Goal: Task Accomplishment & Management: Use online tool/utility

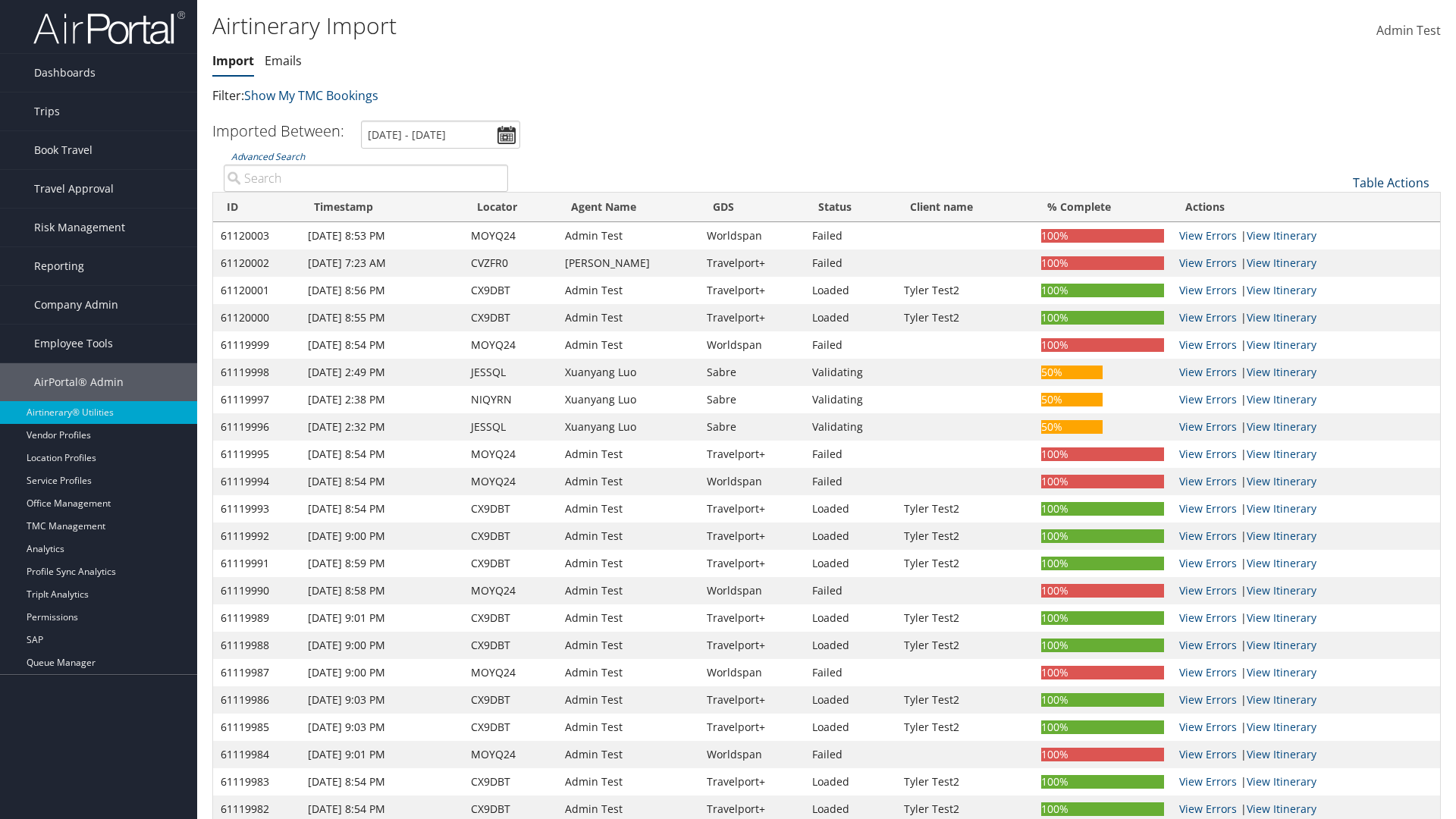
click at [1390, 183] on link "Table Actions" at bounding box center [1390, 183] width 76 height 17
click at [1340, 206] on link "Refresh" at bounding box center [1340, 206] width 200 height 26
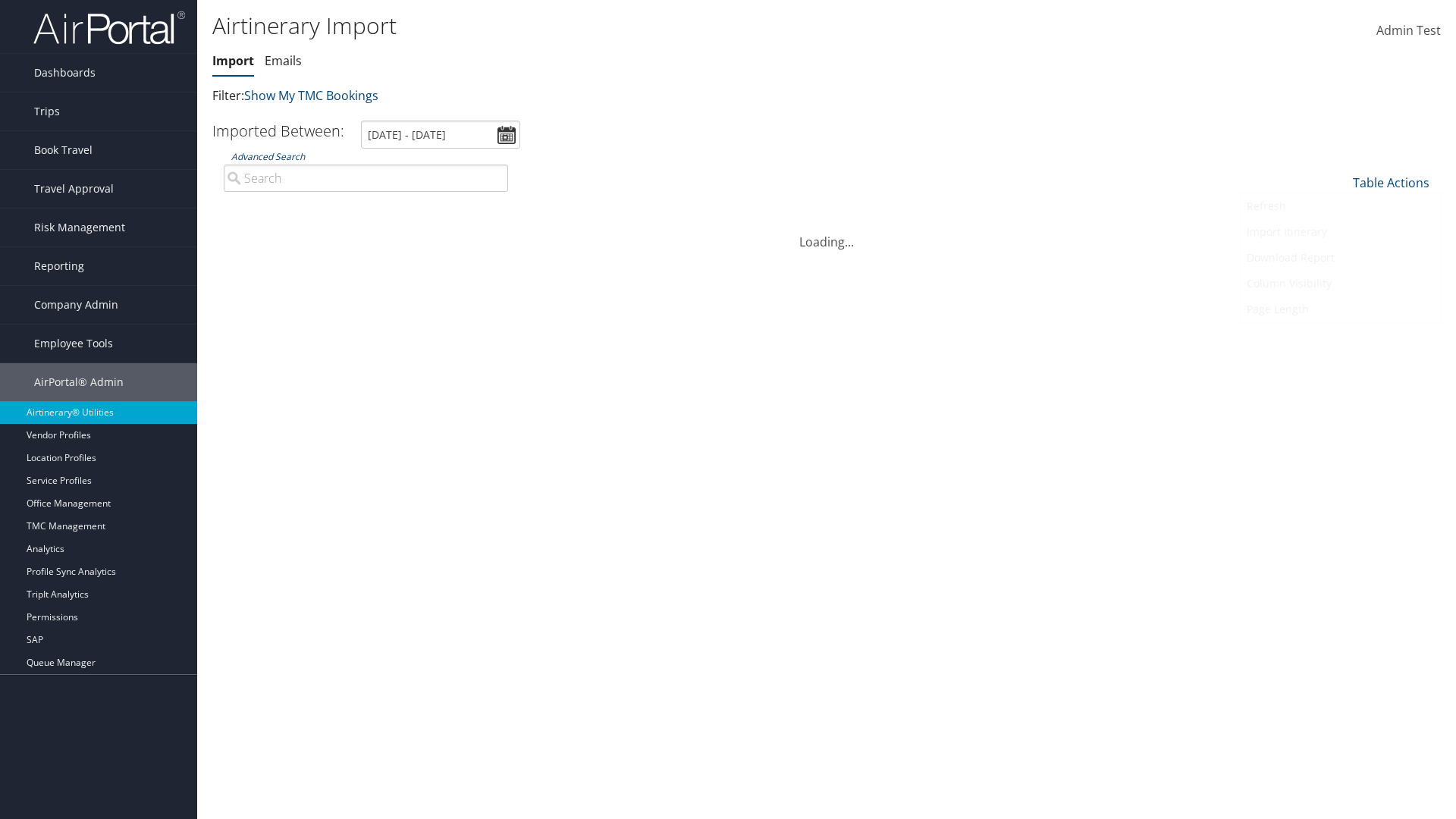
click at [268, 150] on link "Advanced Search" at bounding box center [268, 156] width 74 height 13
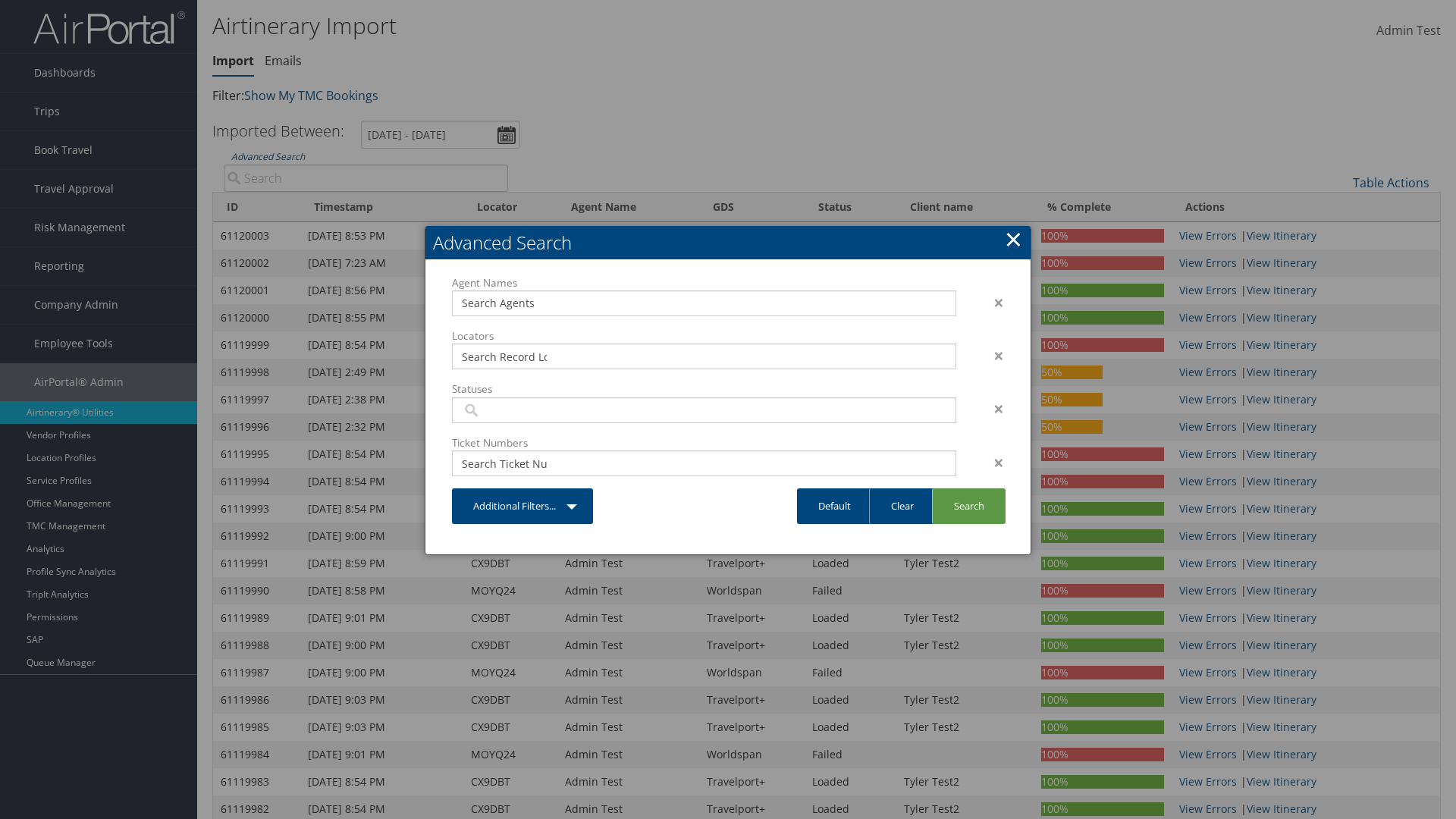
scroll to position [150, 0]
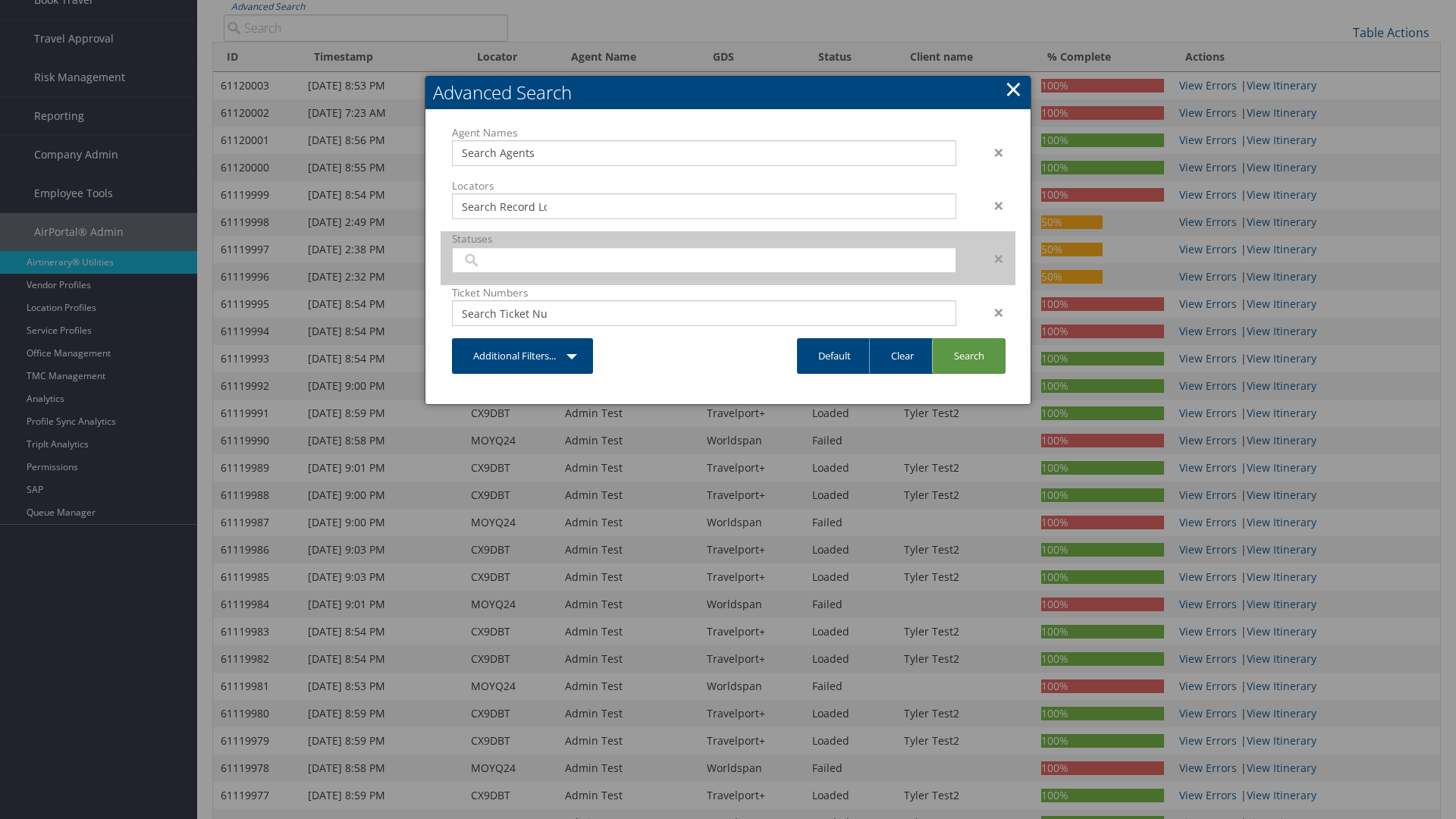
click at [504, 259] on input "search" at bounding box center [504, 260] width 85 height 15
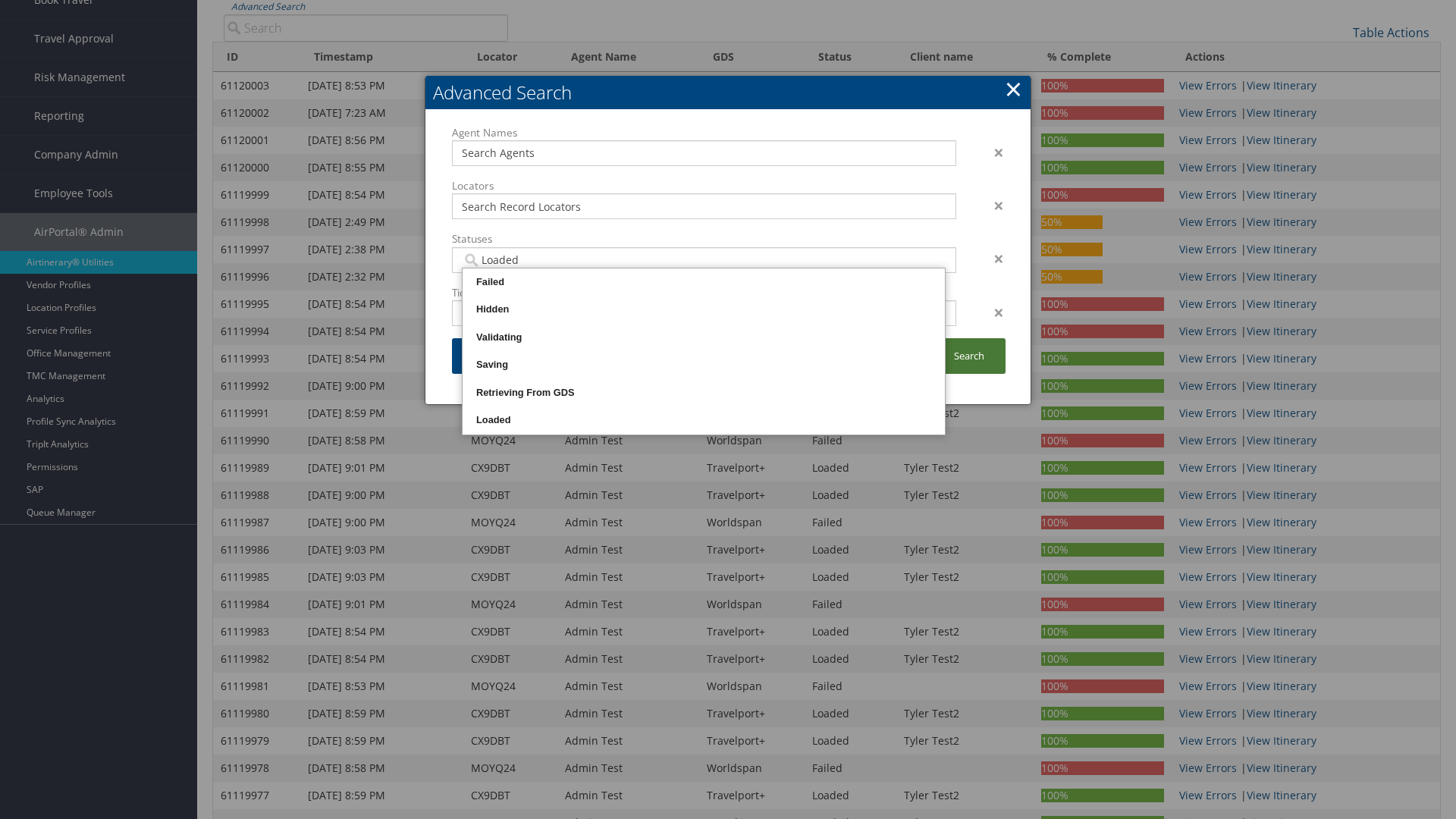
type input "Loaded"
click at [968, 356] on link "Search" at bounding box center [968, 356] width 74 height 35
type input "Loaded"
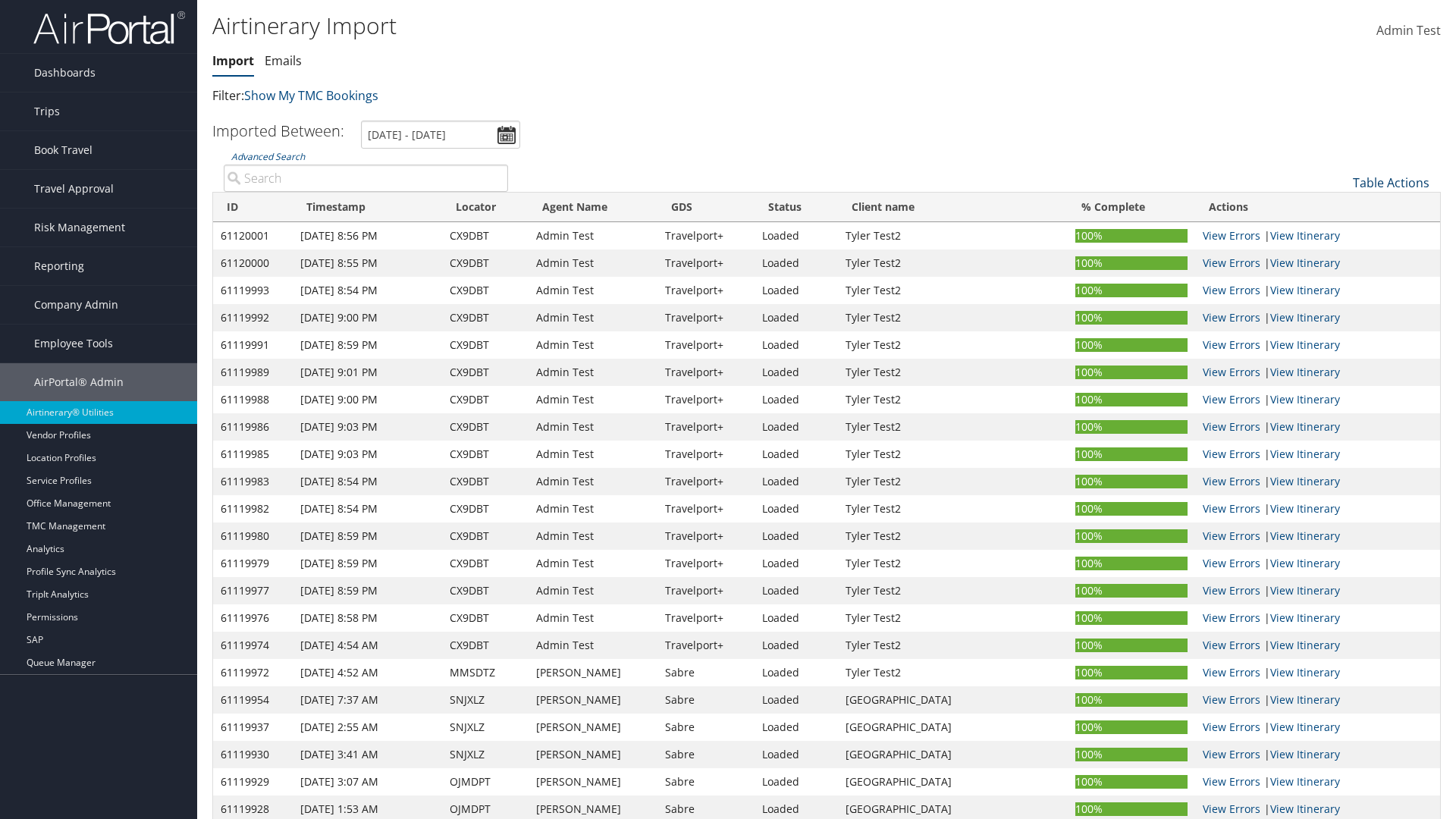
click at [1390, 183] on link "Table Actions" at bounding box center [1390, 183] width 76 height 17
click at [1340, 232] on link "Import Itinerary" at bounding box center [1340, 232] width 200 height 26
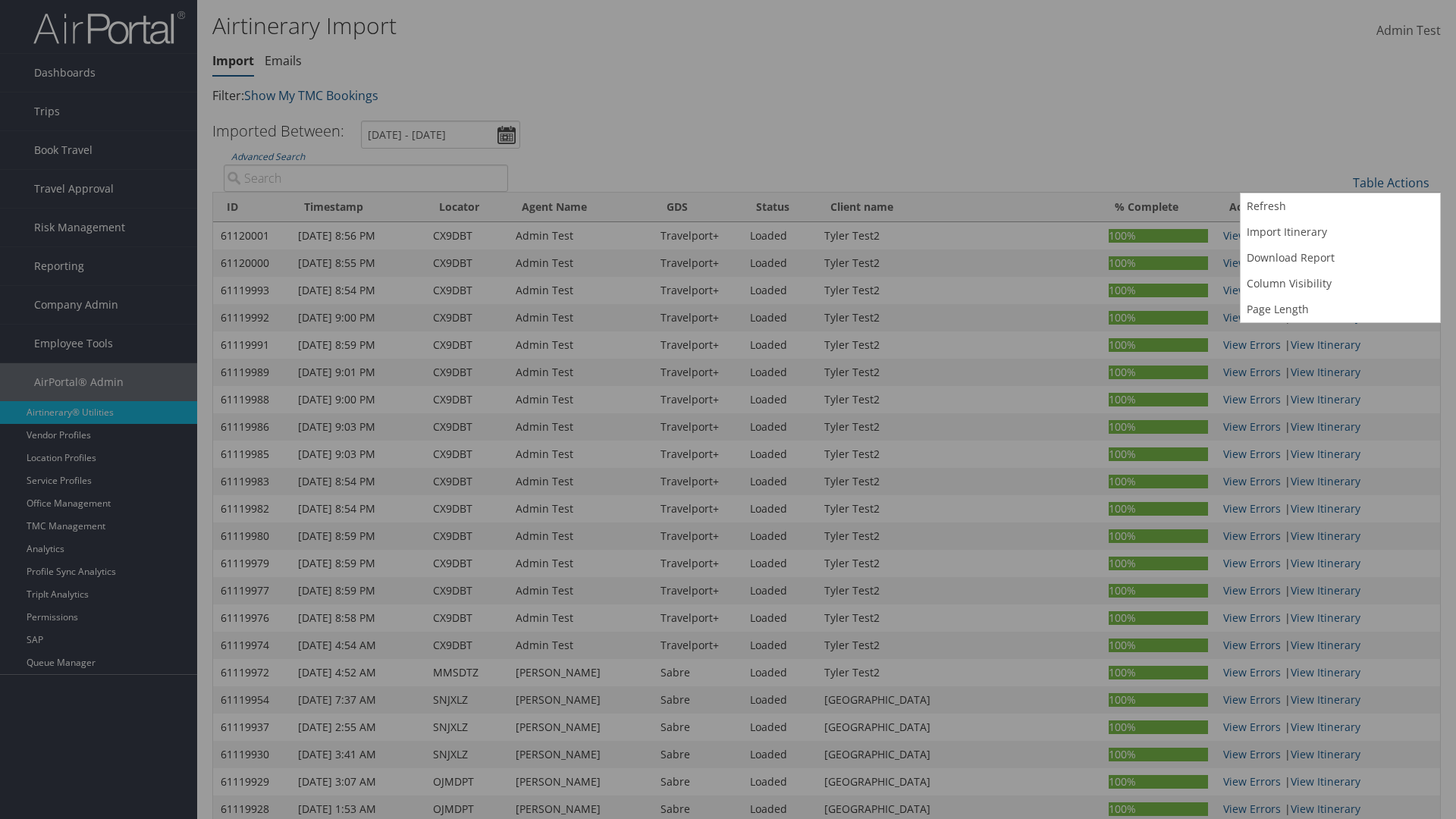
click at [0, 0] on input "Record Locator:" at bounding box center [0, 0] width 0 height 0
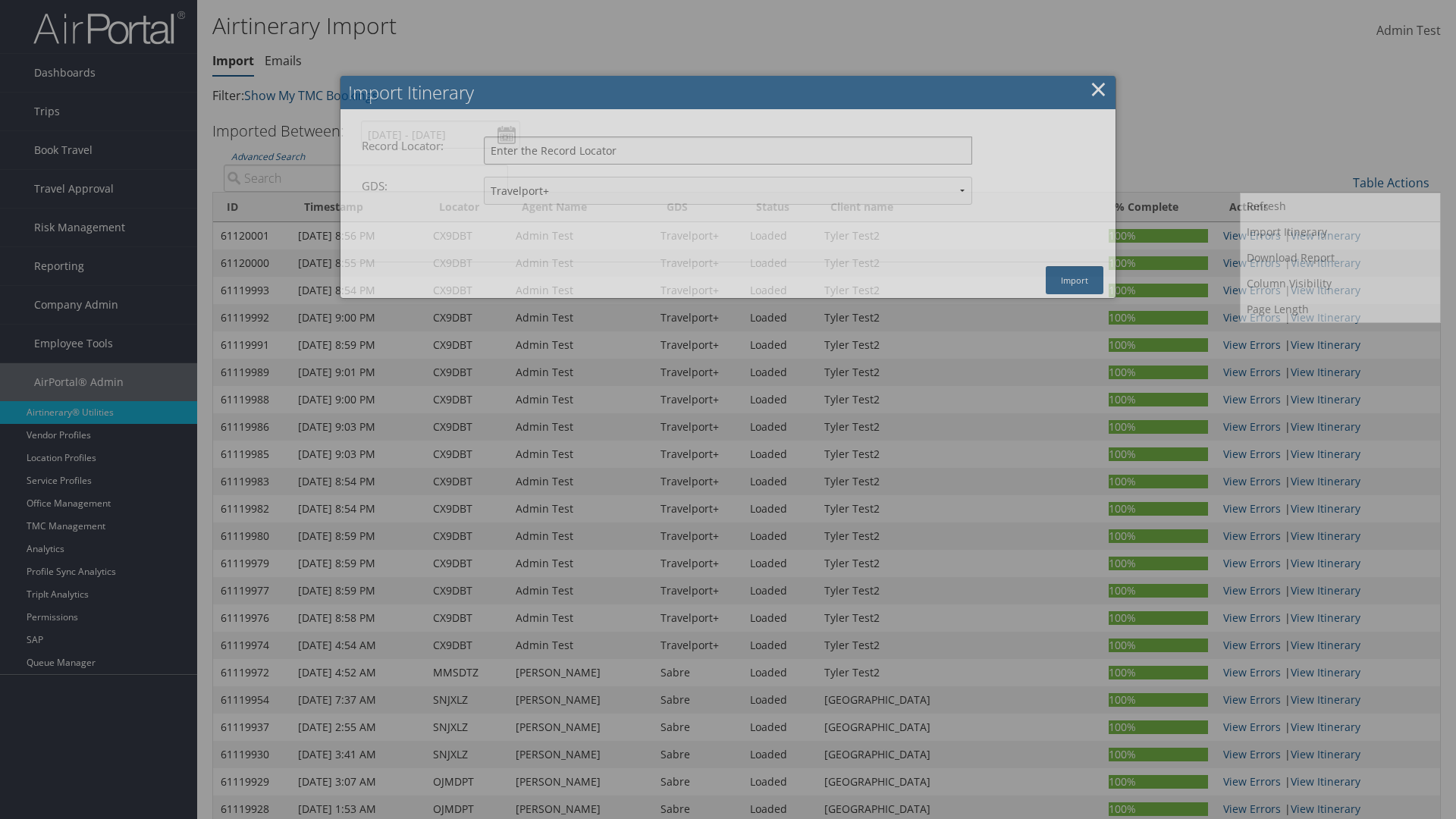
type input "CX9DBT"
click at [1074, 280] on button "Import" at bounding box center [1074, 280] width 58 height 28
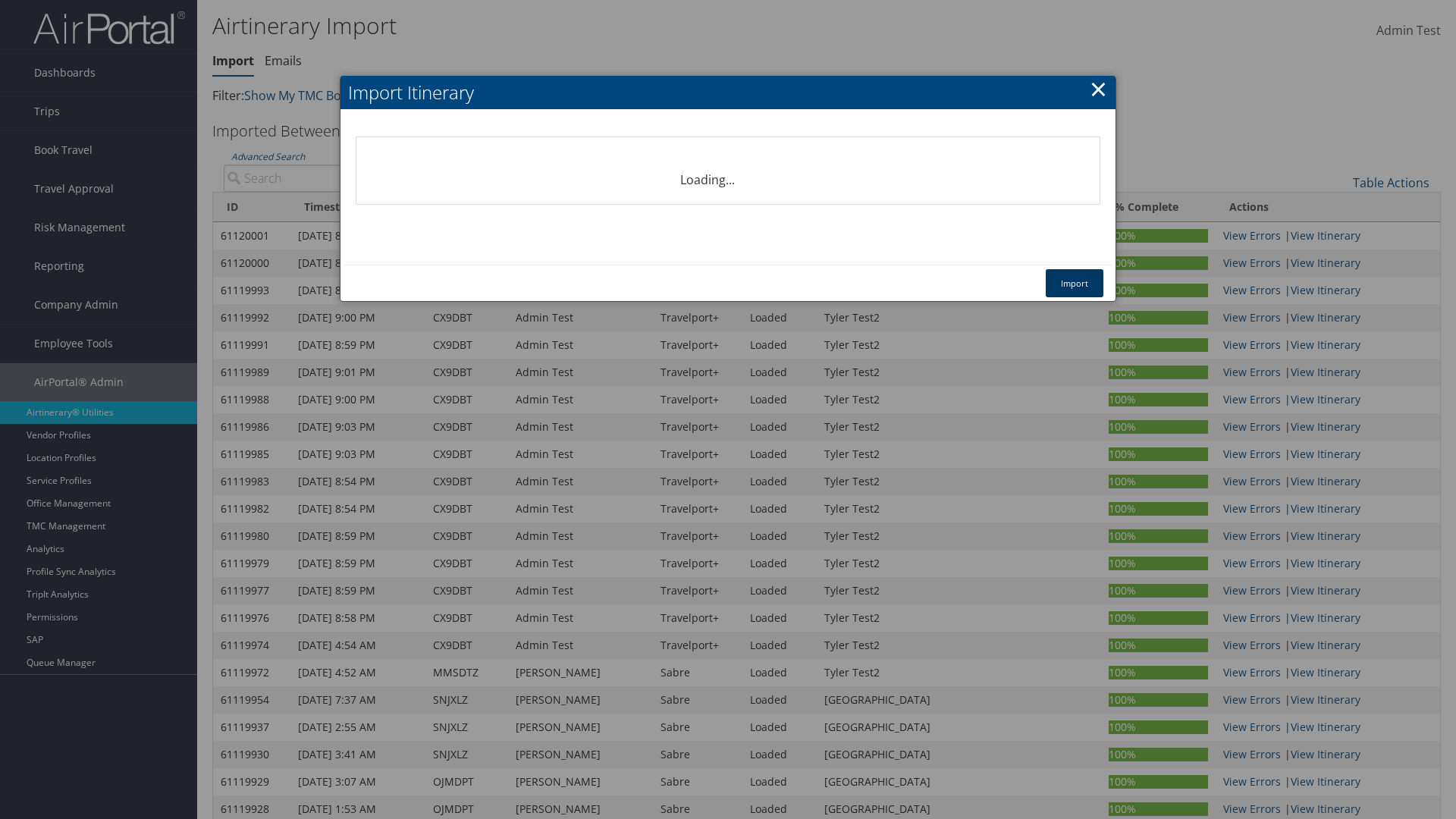
select select "1P"
